Goal: Information Seeking & Learning: Learn about a topic

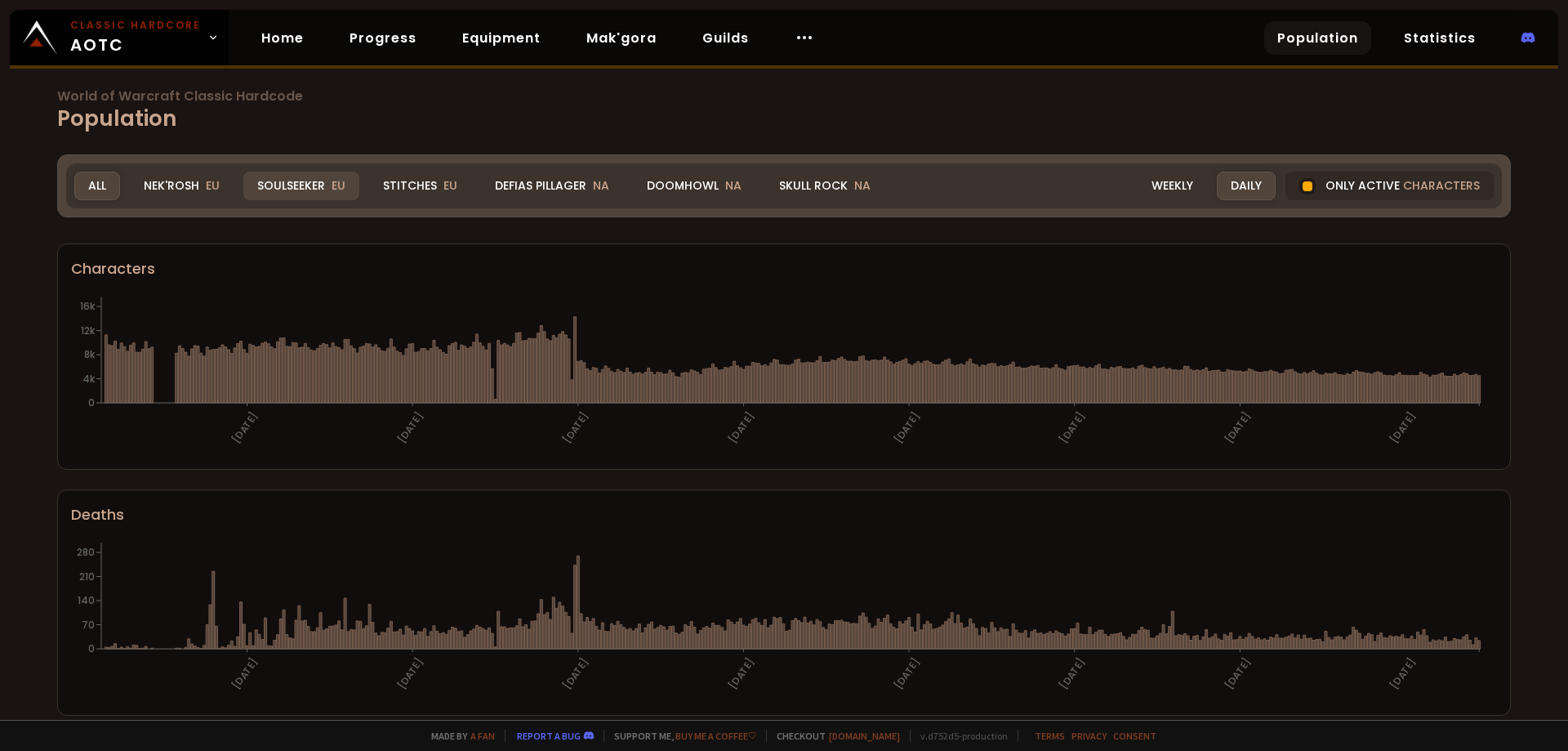
click at [310, 188] on div "Soulseeker EU" at bounding box center [301, 186] width 116 height 29
click at [381, 182] on div "Stitches EU" at bounding box center [419, 186] width 102 height 29
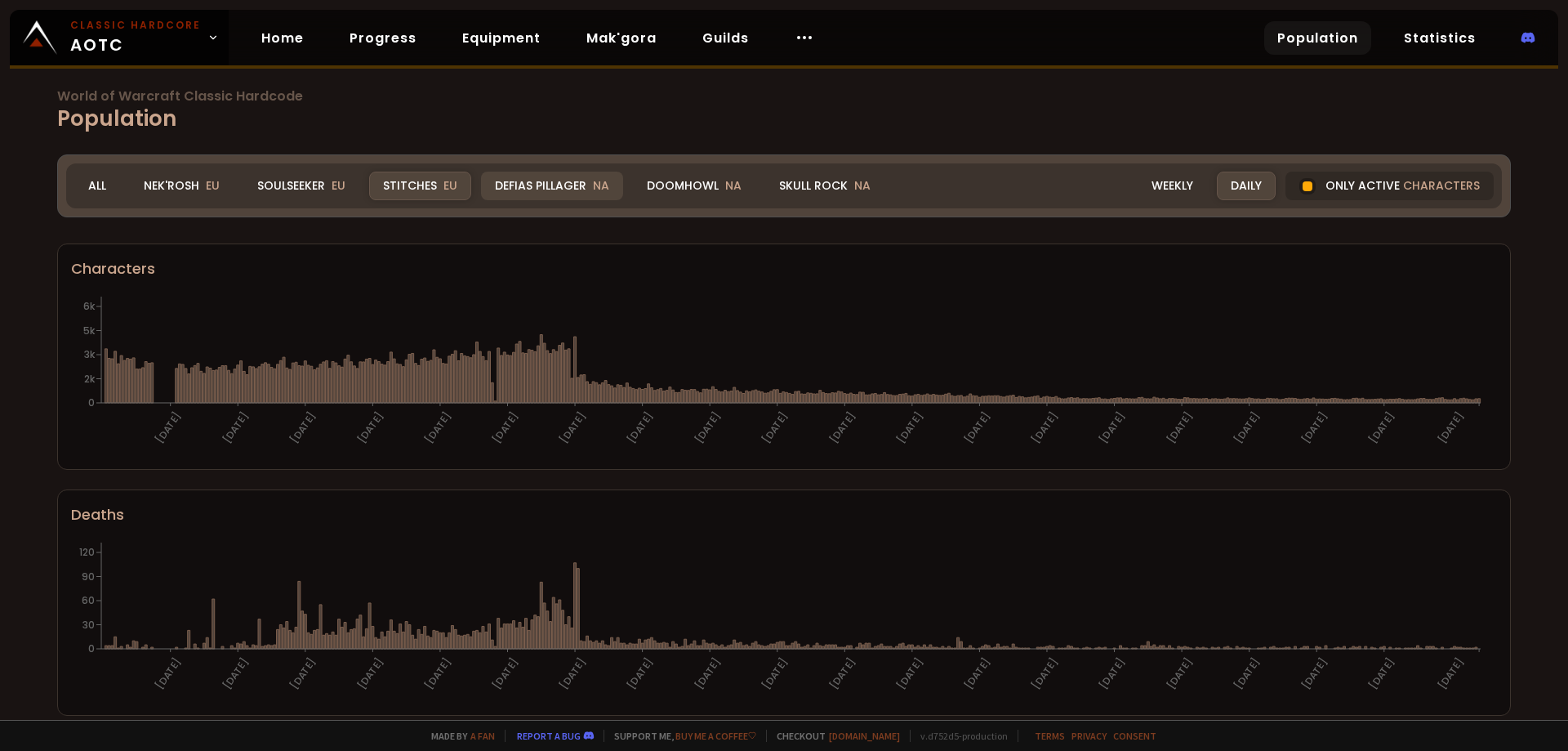
click at [612, 173] on div "Defias Pillager NA" at bounding box center [551, 186] width 142 height 29
click at [688, 173] on div "Doomhowl NA" at bounding box center [694, 186] width 122 height 29
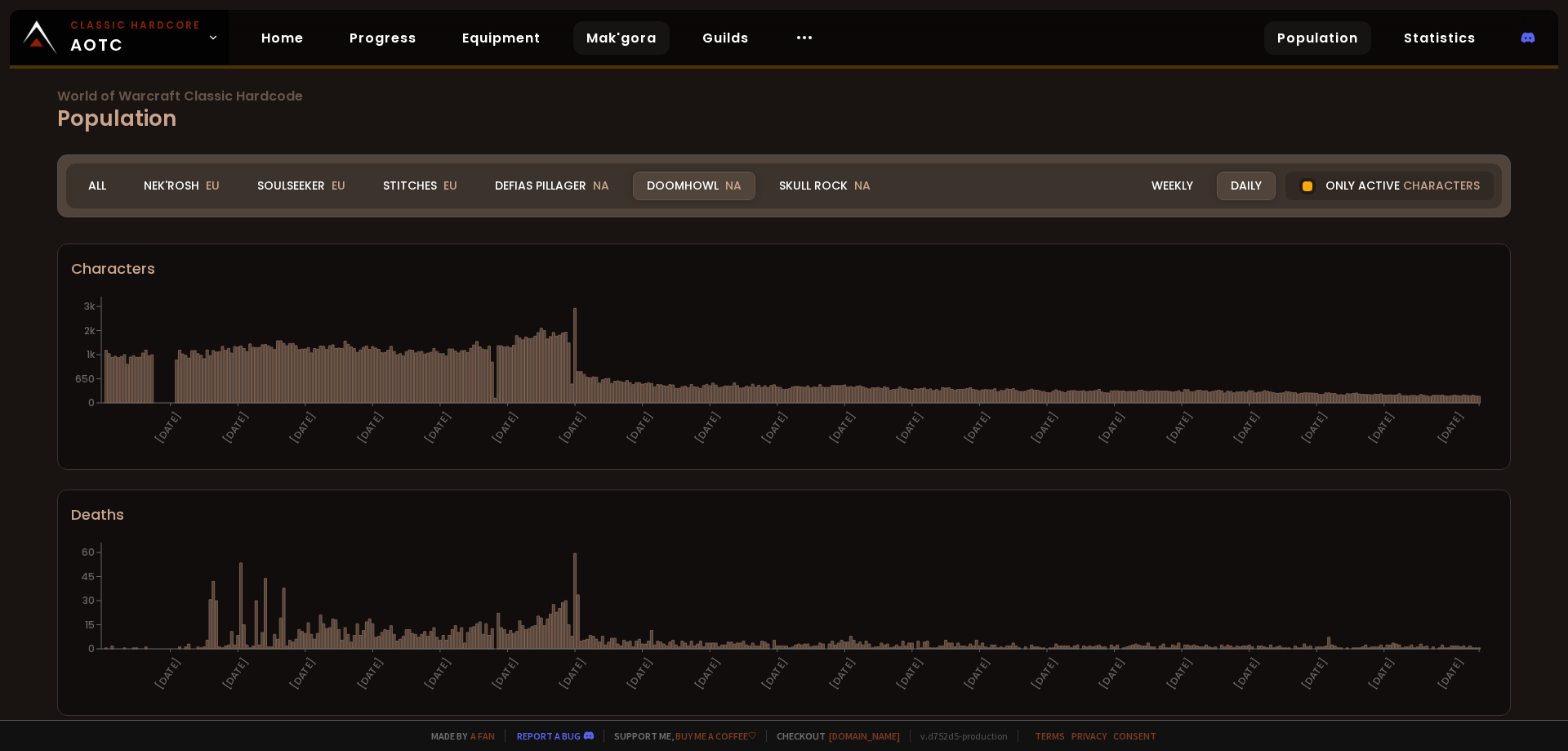
click at [624, 43] on link "Mak'gora" at bounding box center [621, 37] width 97 height 33
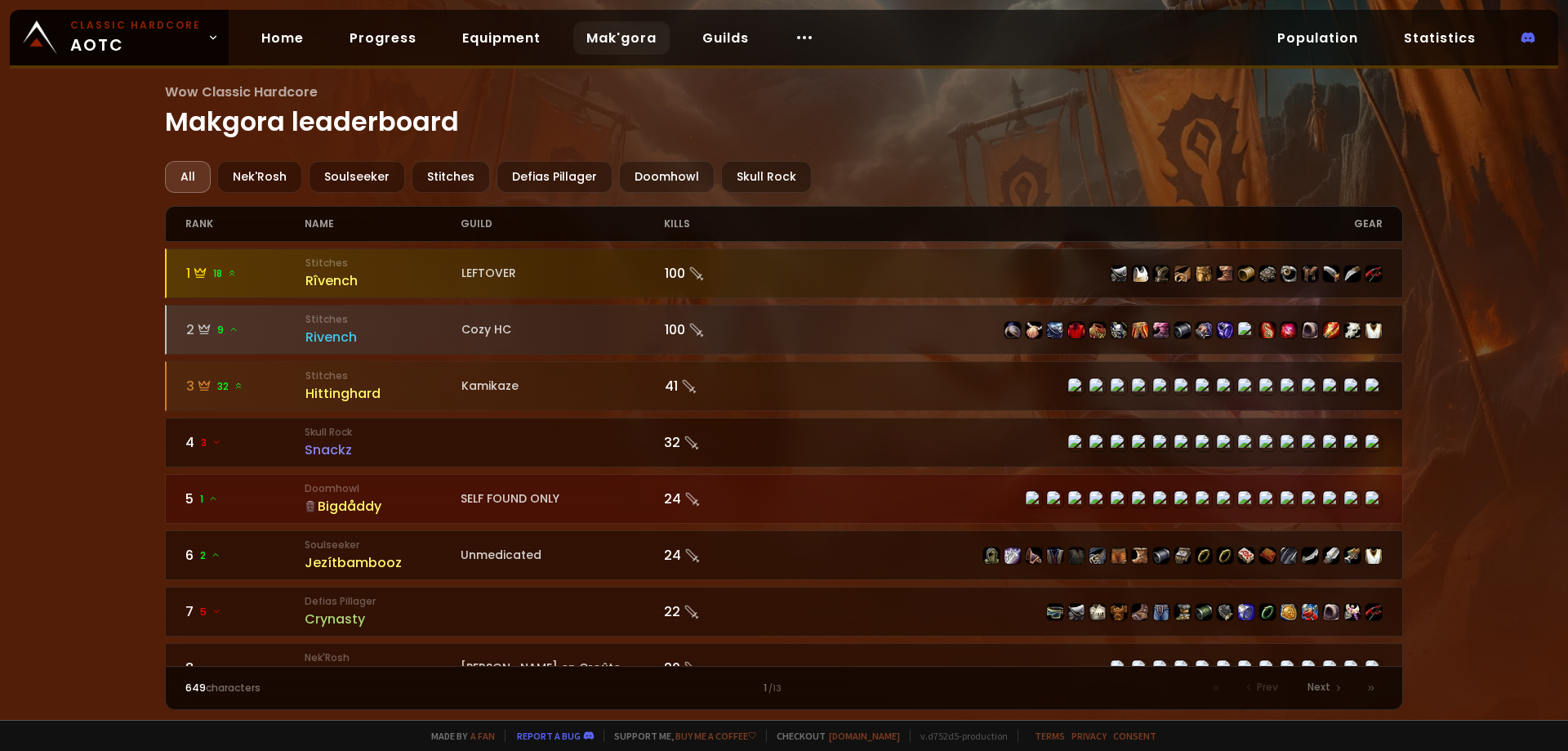
click at [906, 156] on main "Wow Classic Hardcore Makgora leaderboard All Nek'Rosh Soulseeker Stitches Defia…" at bounding box center [784, 395] width 1239 height 628
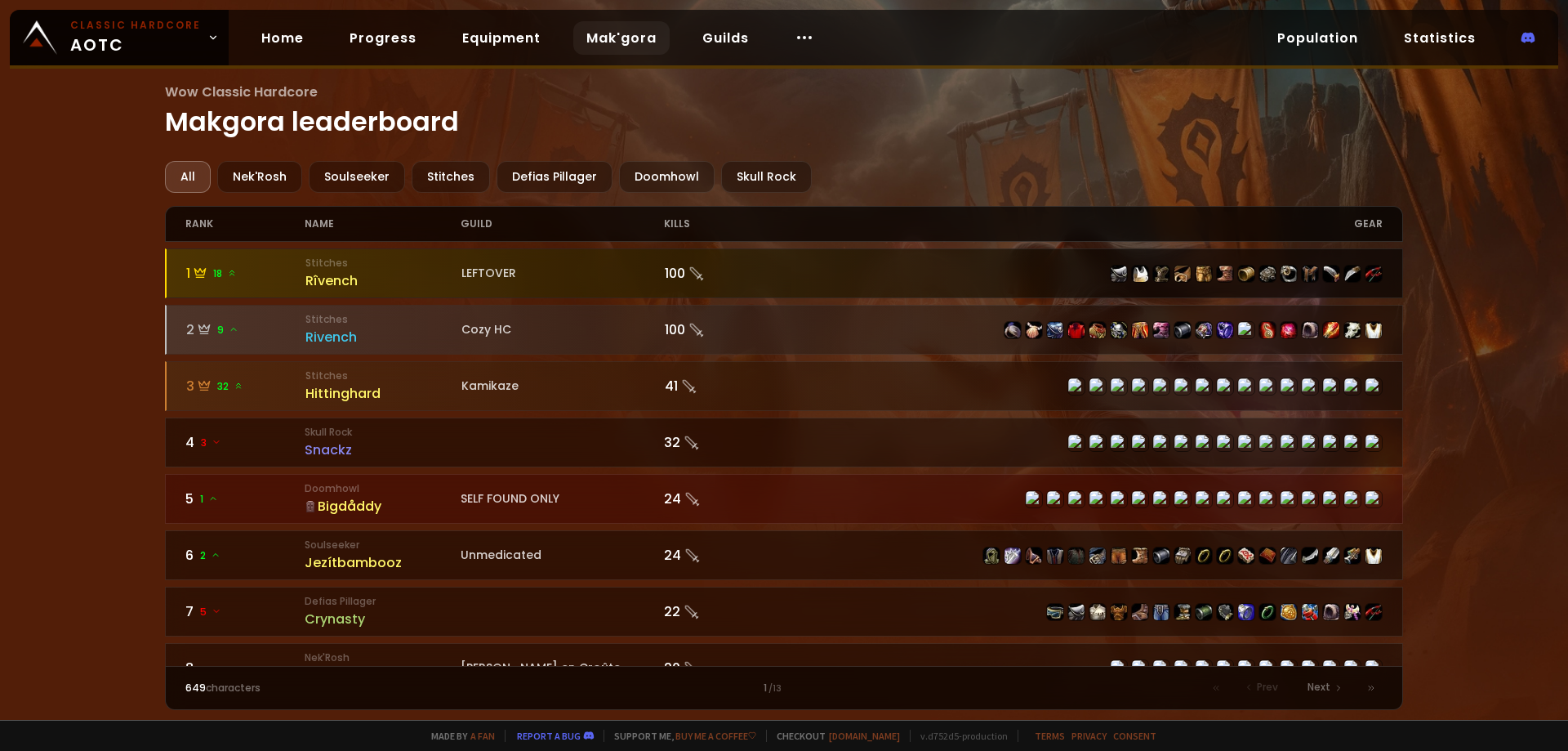
click at [333, 274] on div "Rîvench" at bounding box center [383, 280] width 156 height 20
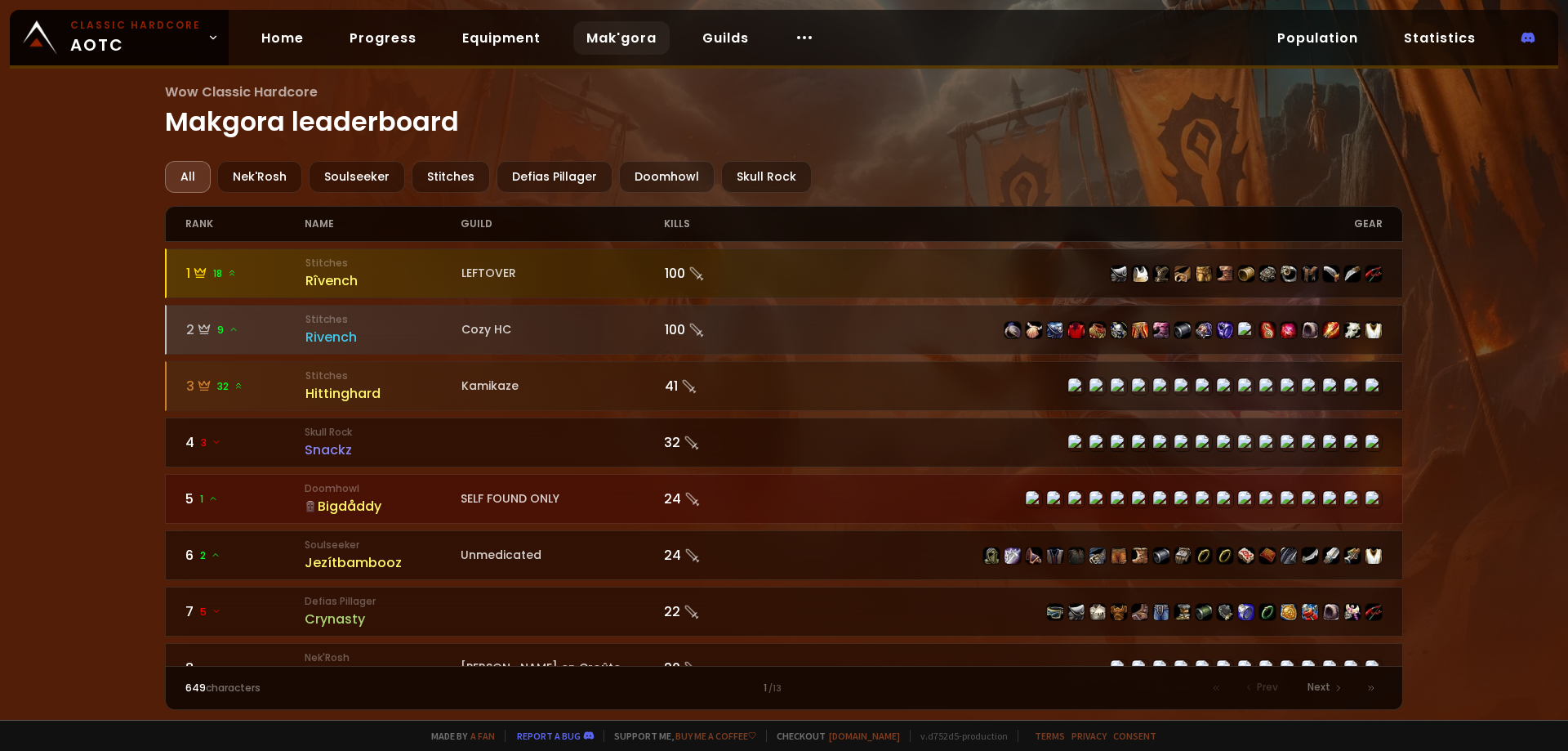
click at [1204, 76] on div "Wow Classic Hardcore Makgora leaderboard All Nek'Rosh Soulseeker Stitches Defia…" at bounding box center [784, 359] width 1568 height 719
click at [708, 38] on link "Guilds" at bounding box center [725, 37] width 73 height 33
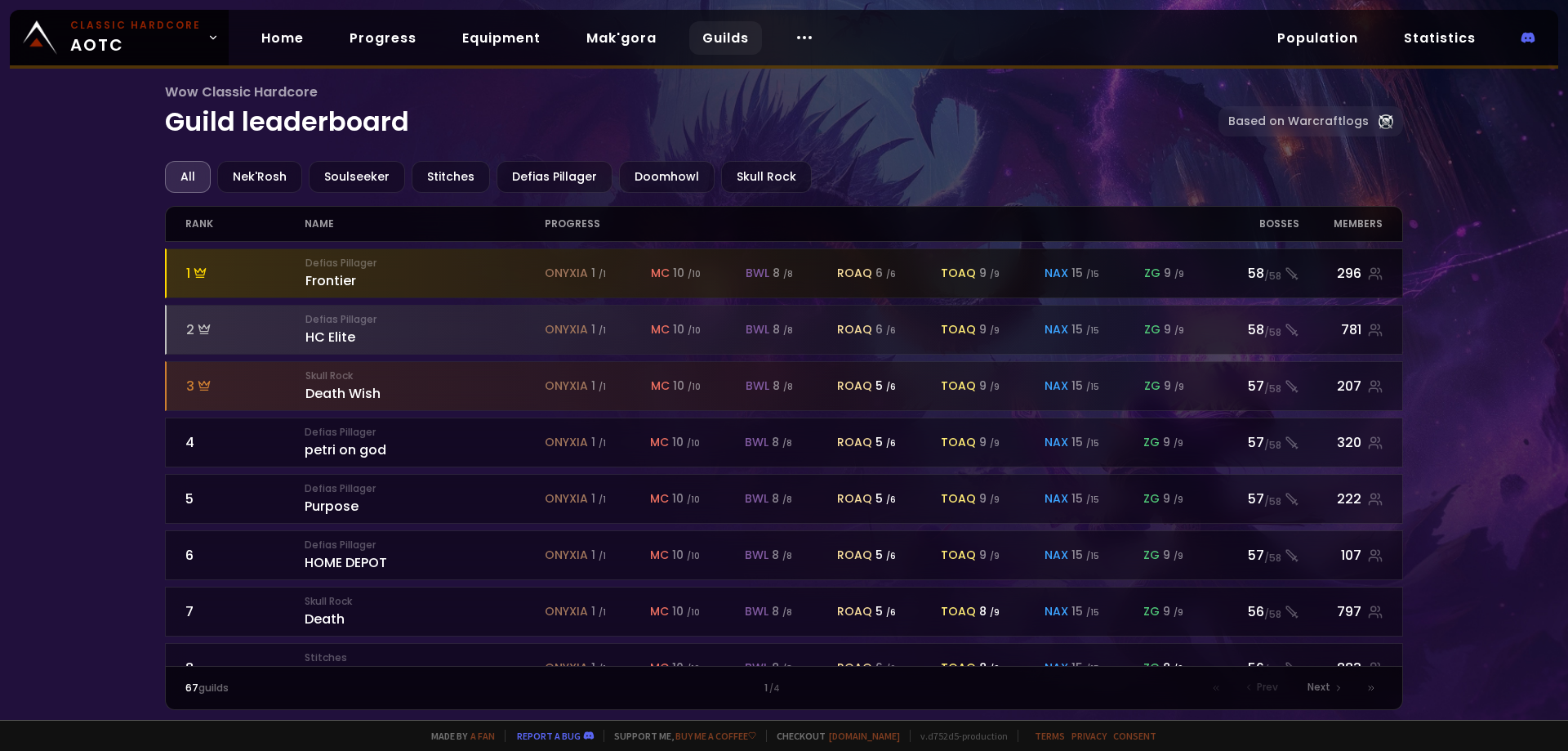
click at [334, 281] on div "Defias Pillager Frontier" at bounding box center [425, 273] width 239 height 35
